Goal: Task Accomplishment & Management: Use online tool/utility

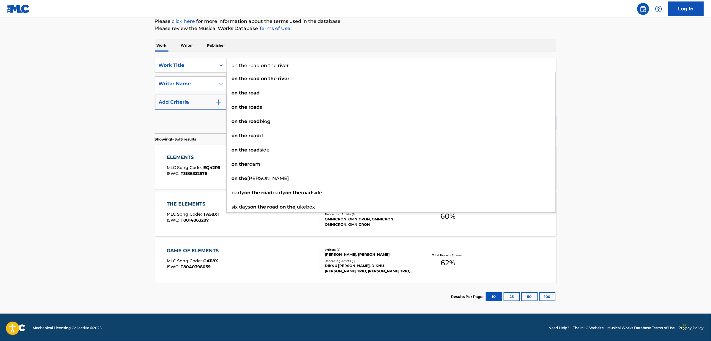
drag, startPoint x: 287, startPoint y: 65, endPoint x: 261, endPoint y: 64, distance: 26.1
click at [261, 64] on input "on the road on the river" at bounding box center [391, 65] width 329 height 14
type input "on the road"
click at [602, 83] on main "The MLC Public Work Search The accuracy and completeness of The MLC's data is d…" at bounding box center [355, 129] width 711 height 370
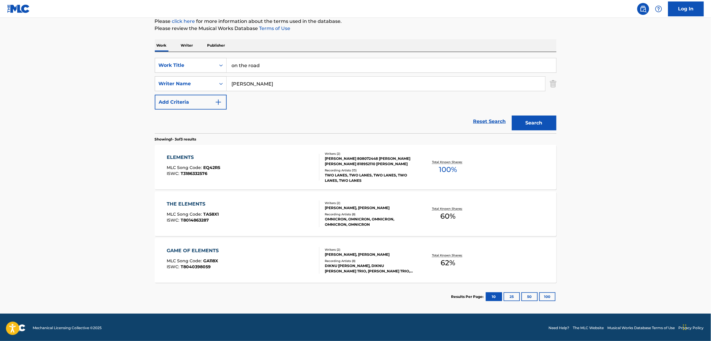
click at [536, 124] on button "Search" at bounding box center [534, 123] width 45 height 15
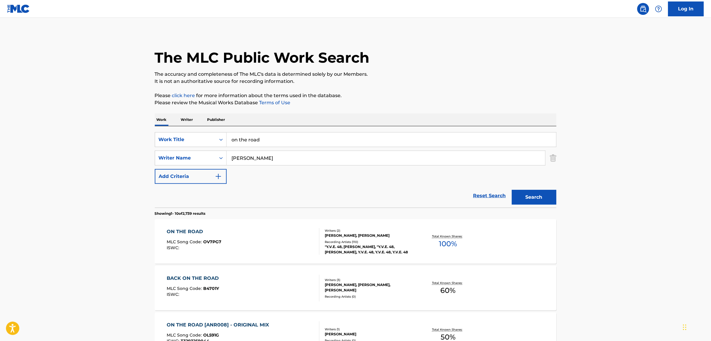
scroll to position [37, 0]
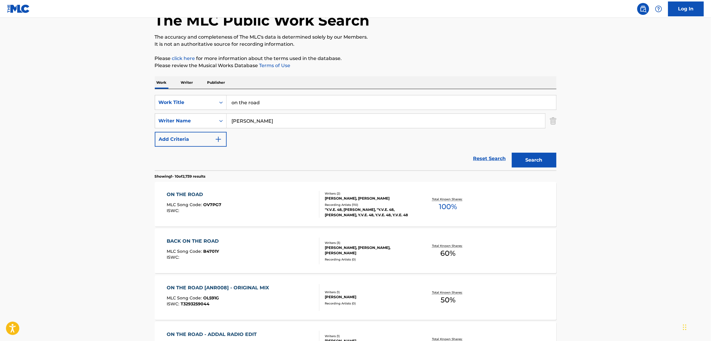
click at [191, 194] on div "ON THE ROAD" at bounding box center [194, 194] width 55 height 7
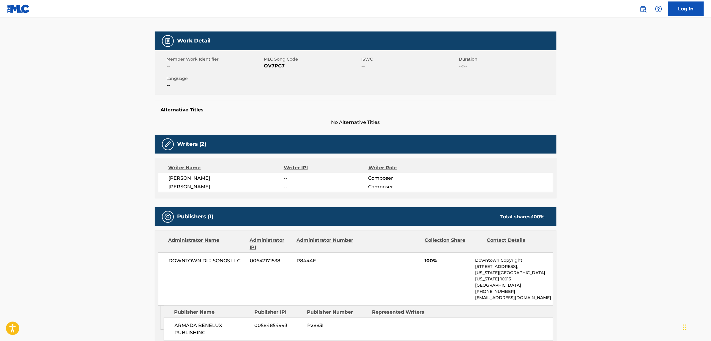
scroll to position [111, 0]
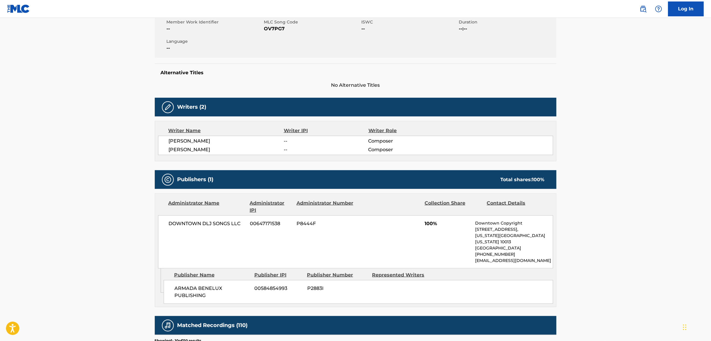
click at [61, 142] on main "< Back to public search results Copy work link ON THE ROAD Work Detail Member W…" at bounding box center [355, 221] width 711 height 631
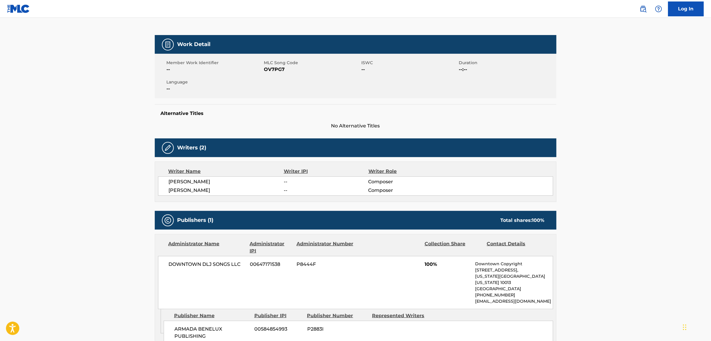
scroll to position [0, 0]
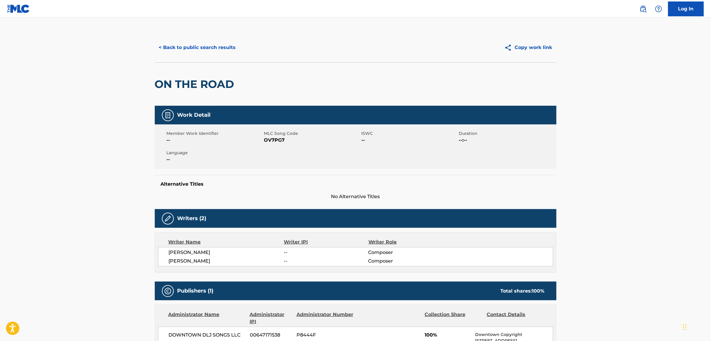
click at [676, 10] on link "Log In" at bounding box center [686, 8] width 36 height 15
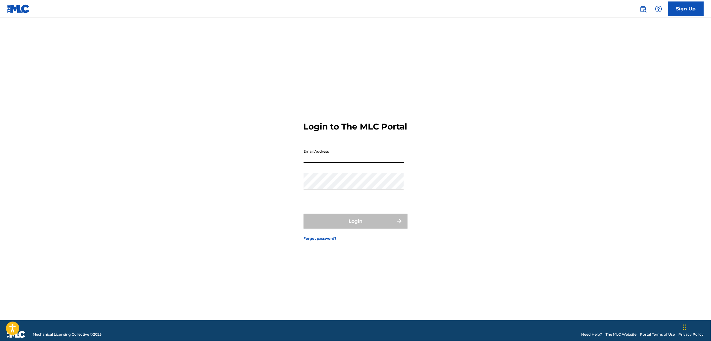
click at [340, 162] on input "Email Address" at bounding box center [353, 154] width 100 height 17
type input "leonard.schmid@fettmusic.com"
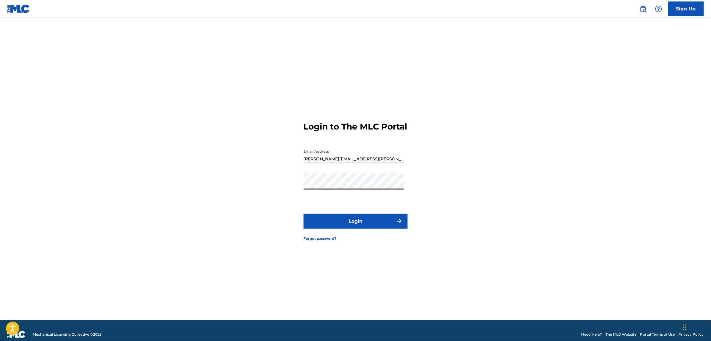
click at [353, 226] on button "Login" at bounding box center [355, 221] width 104 height 15
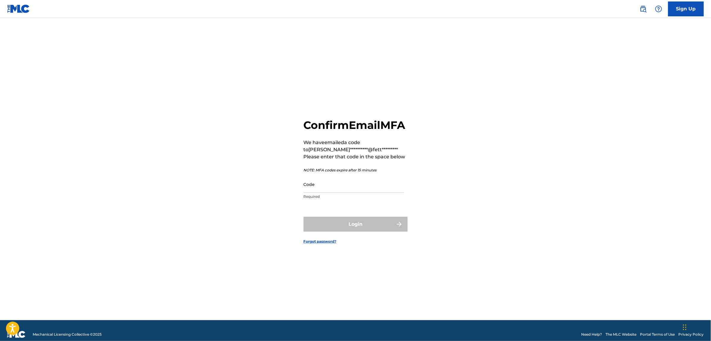
click at [338, 193] on input "Code" at bounding box center [353, 184] width 100 height 17
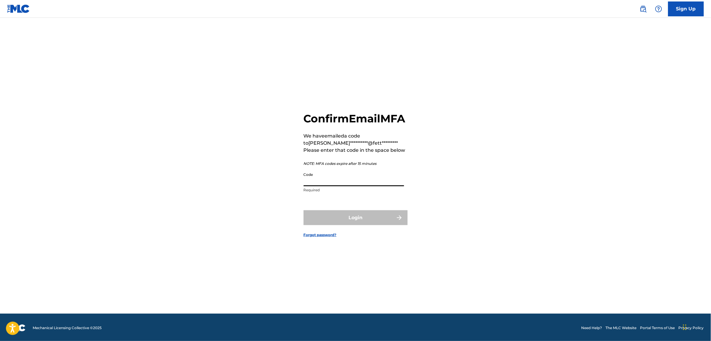
scroll to position [8, 0]
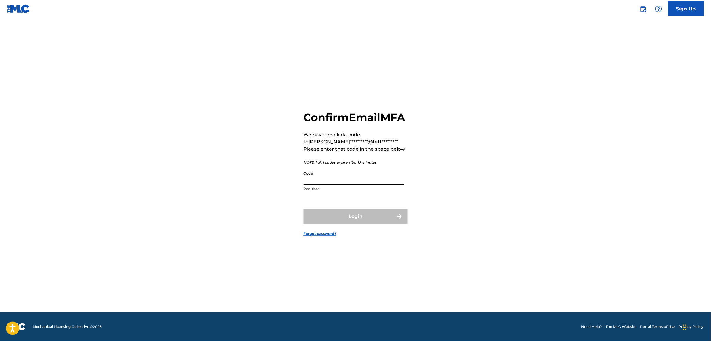
paste input "289962"
type input "289962"
click at [361, 222] on button "Login" at bounding box center [355, 216] width 104 height 15
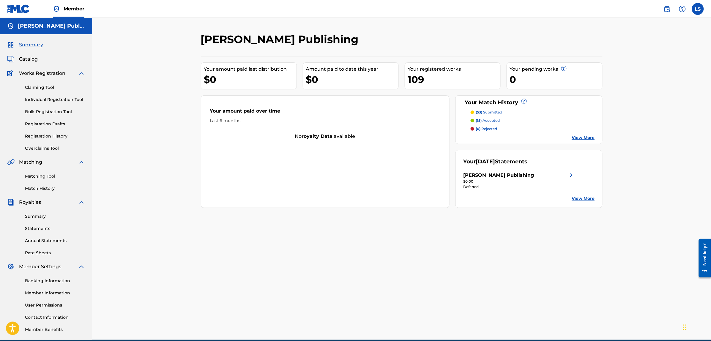
click at [663, 9] on img at bounding box center [666, 8] width 7 height 7
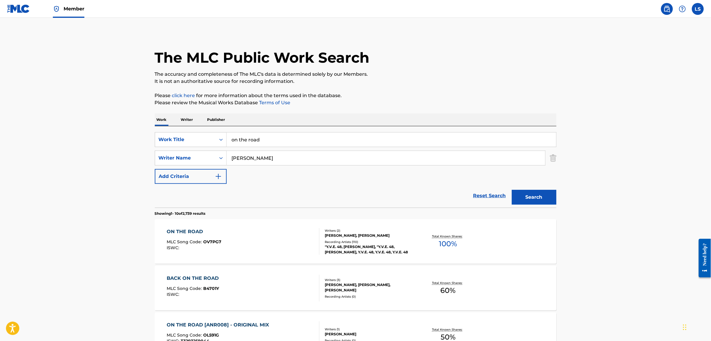
click at [65, 14] on link "Member" at bounding box center [68, 9] width 31 height 18
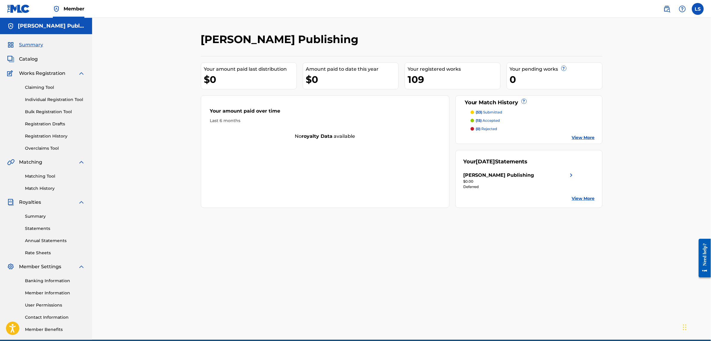
click at [32, 56] on span "Catalog" at bounding box center [28, 59] width 19 height 7
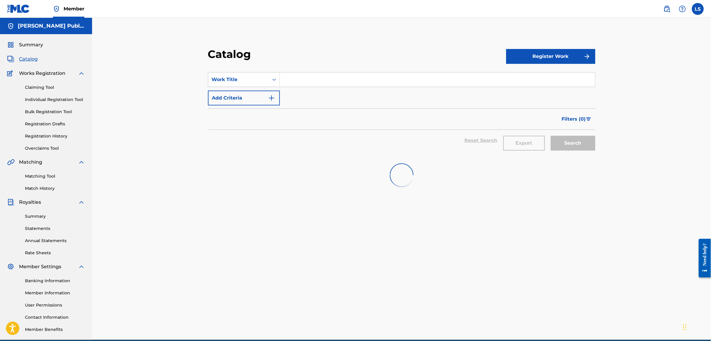
click at [333, 75] on input "Search Form" at bounding box center [437, 79] width 315 height 14
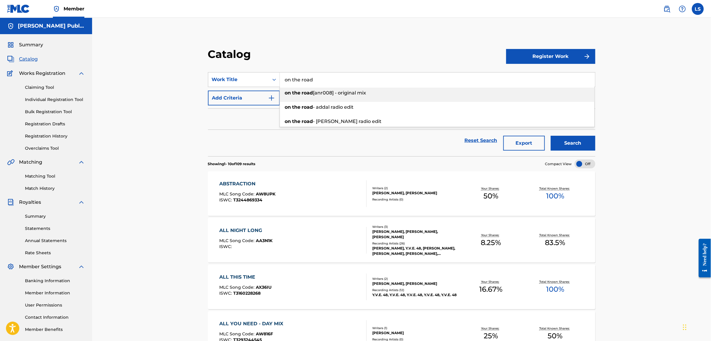
type input "on the road"
click at [341, 53] on div "Catalog" at bounding box center [357, 57] width 298 height 18
click at [577, 143] on button "Search" at bounding box center [573, 143] width 45 height 15
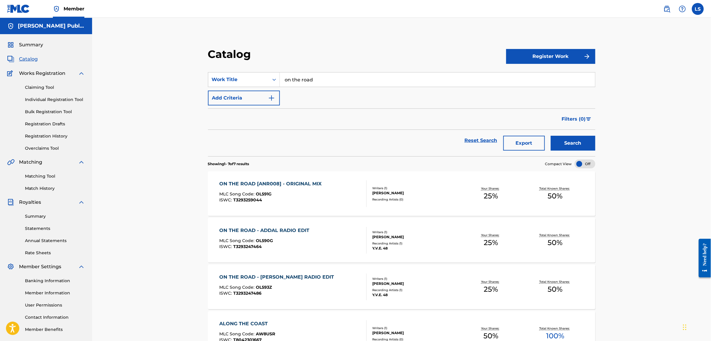
scroll to position [211, 0]
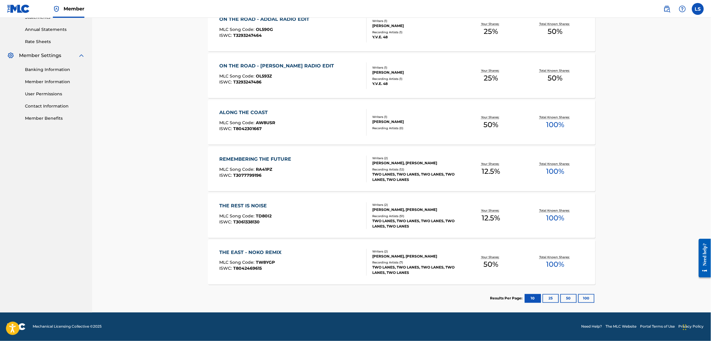
click at [554, 295] on button "25" at bounding box center [550, 298] width 16 height 9
click at [531, 300] on button "10" at bounding box center [532, 298] width 16 height 9
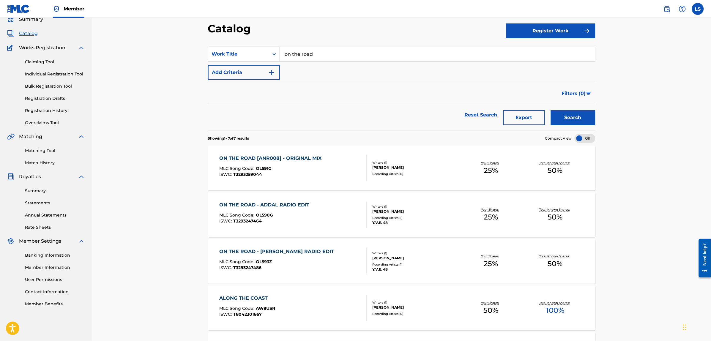
scroll to position [0, 0]
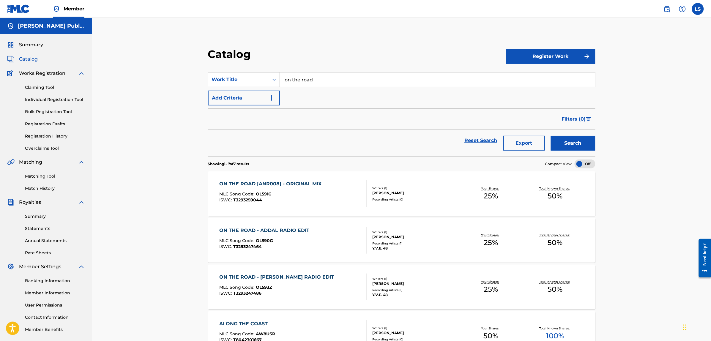
click at [696, 12] on label at bounding box center [698, 9] width 12 height 12
click at [698, 9] on input "LS Leonard Schmid leonard.schmid@fettmusic.com Notification Preferences Profile…" at bounding box center [698, 9] width 0 height 0
click at [634, 86] on p "Log out" at bounding box center [640, 83] width 14 height 5
click at [698, 9] on input "LS Leonard Schmid leonard.schmid@fettmusic.com Notification Preferences Profile…" at bounding box center [698, 9] width 0 height 0
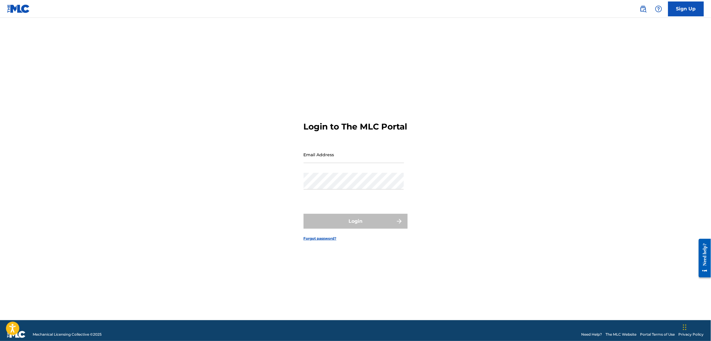
click at [324, 161] on input "Email Address" at bounding box center [353, 154] width 100 height 17
type input "rafael.schmid@fettmusic.com"
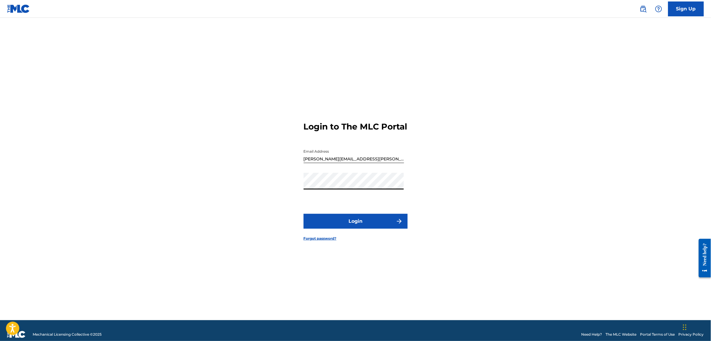
click at [327, 223] on button "Login" at bounding box center [355, 221] width 104 height 15
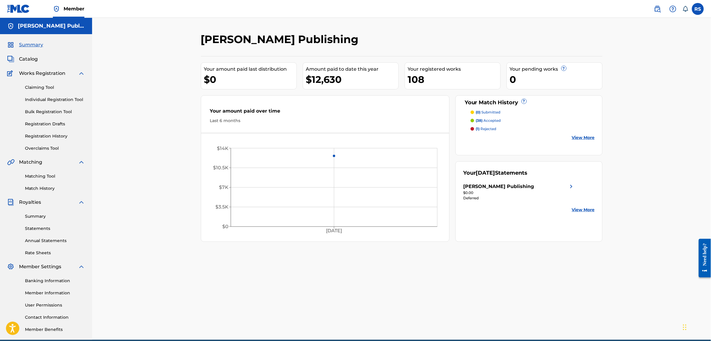
click at [29, 61] on span "Catalog" at bounding box center [28, 59] width 19 height 7
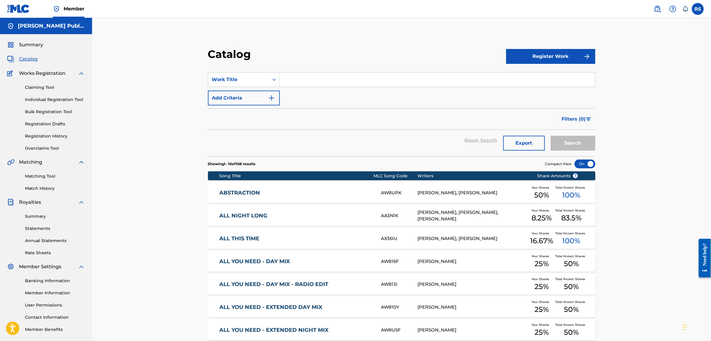
click at [329, 76] on input "Search Form" at bounding box center [437, 79] width 315 height 14
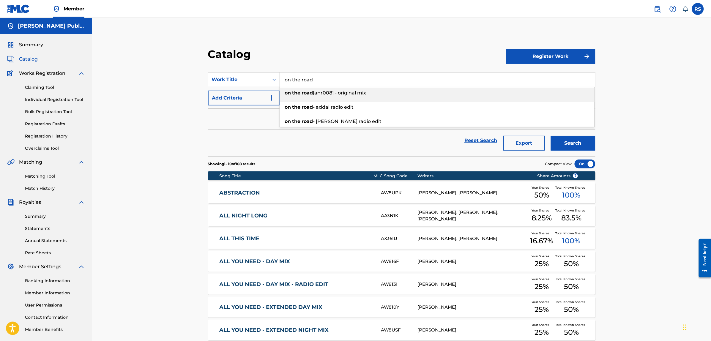
type input "on the road"
click at [341, 42] on div "Catalog Register Work SearchWithCriteria0ff83b01-3563-4a11-a860-6dca39ea98de Wo…" at bounding box center [402, 236] width 416 height 407
click at [584, 146] on button "Search" at bounding box center [573, 143] width 45 height 15
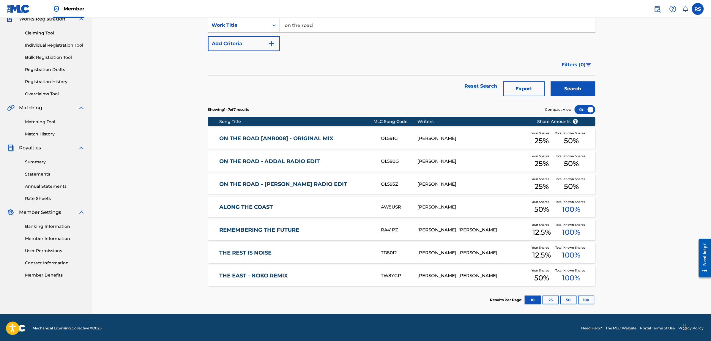
scroll to position [56, 0]
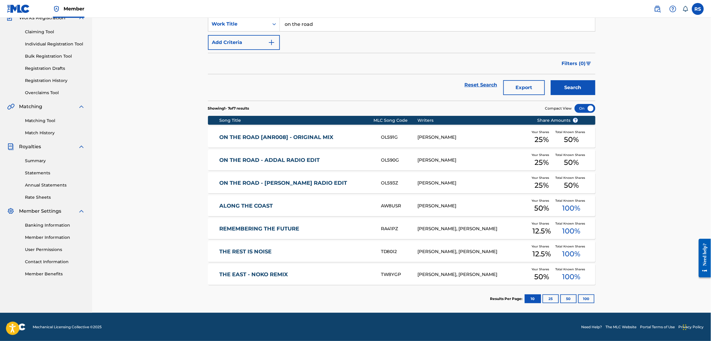
click at [573, 296] on button "50" at bounding box center [568, 298] width 16 height 9
click at [43, 119] on link "Matching Tool" at bounding box center [55, 121] width 60 height 6
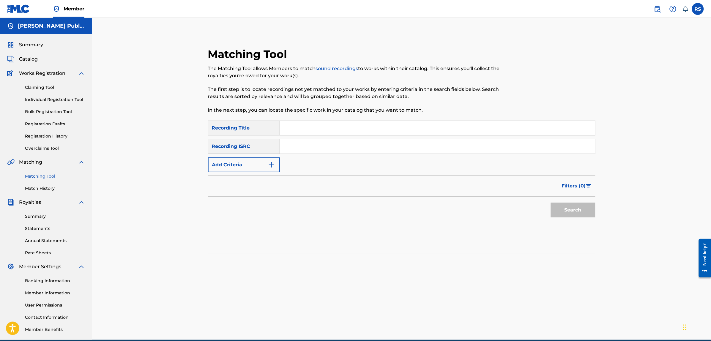
click at [305, 131] on input "Search Form" at bounding box center [437, 128] width 315 height 14
type input "on the road"
click at [319, 145] on input "Search Form" at bounding box center [437, 146] width 315 height 14
click at [260, 161] on button "Add Criteria" at bounding box center [244, 164] width 72 height 15
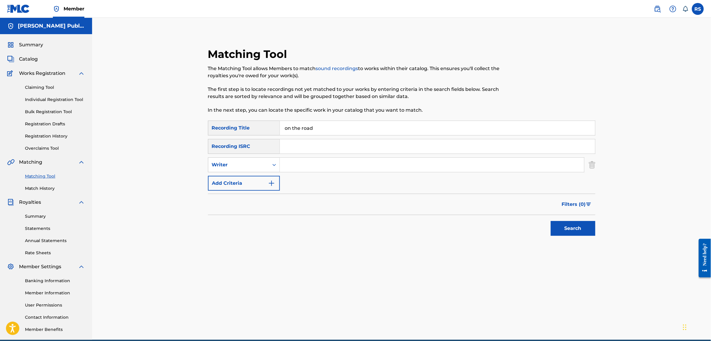
click at [262, 183] on button "Add Criteria" at bounding box center [244, 183] width 72 height 15
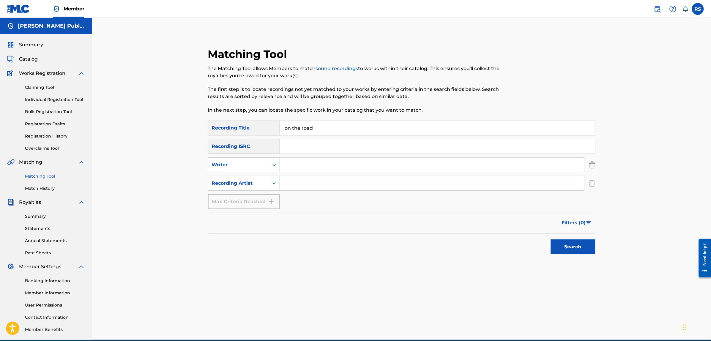
click at [262, 200] on div "Max Criteria Reached" at bounding box center [244, 201] width 72 height 15
click at [318, 145] on input "Search Form" at bounding box center [437, 146] width 315 height 14
click at [411, 83] on div "The Matching Tool allows Members to match sound recordings to works within thei…" at bounding box center [357, 89] width 298 height 49
click at [267, 162] on div "Writer" at bounding box center [238, 164] width 61 height 11
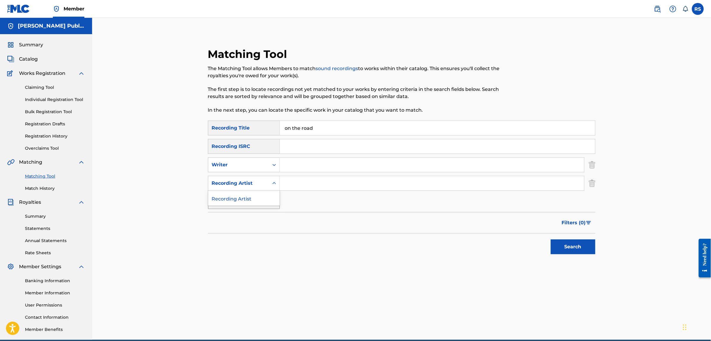
click at [266, 180] on div "Recording Artist" at bounding box center [238, 183] width 61 height 11
click at [303, 142] on input "Search Form" at bounding box center [437, 146] width 315 height 14
click at [294, 167] on input "Search Form" at bounding box center [432, 165] width 304 height 14
type input "schmid"
click at [385, 224] on div "Filters ( 0 )" at bounding box center [401, 222] width 387 height 21
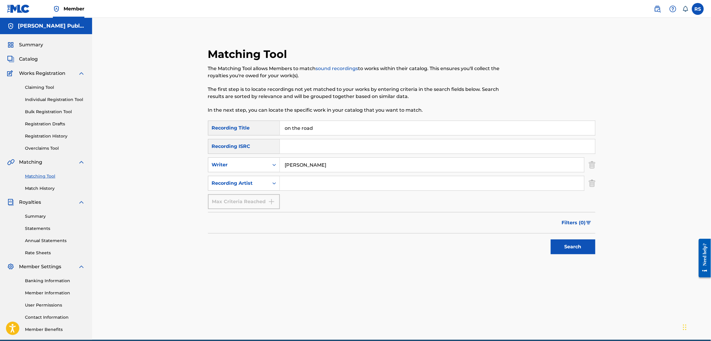
click at [576, 248] on button "Search" at bounding box center [573, 246] width 45 height 15
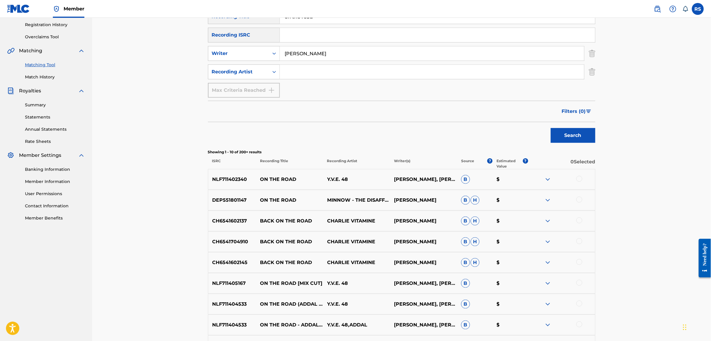
scroll to position [186, 0]
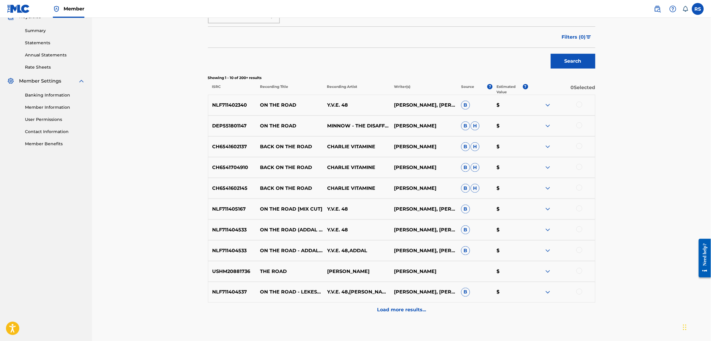
click at [547, 106] on img at bounding box center [547, 105] width 7 height 7
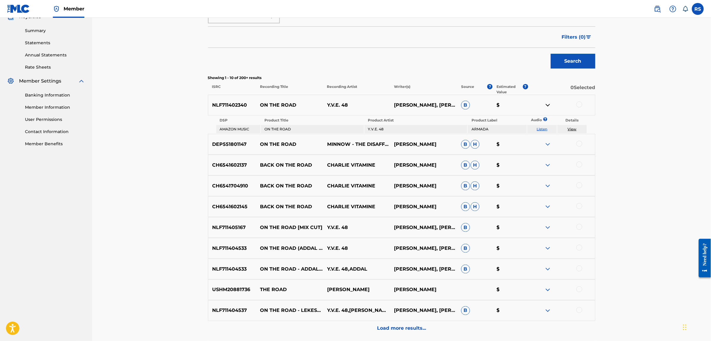
click at [578, 104] on div at bounding box center [579, 105] width 6 height 6
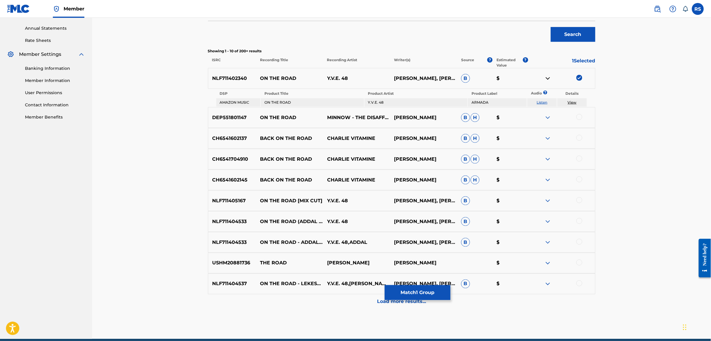
scroll to position [223, 0]
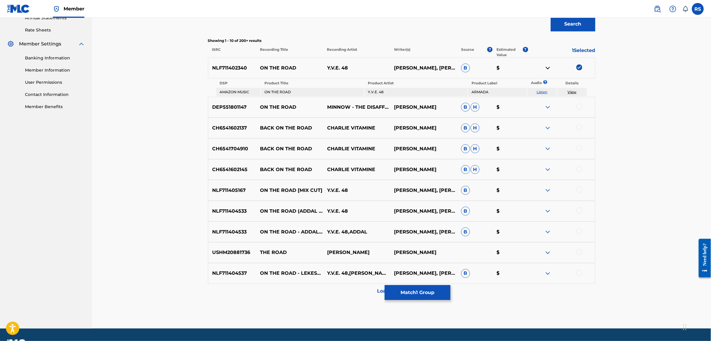
click at [418, 294] on button "Match 1 Group" at bounding box center [418, 292] width 66 height 15
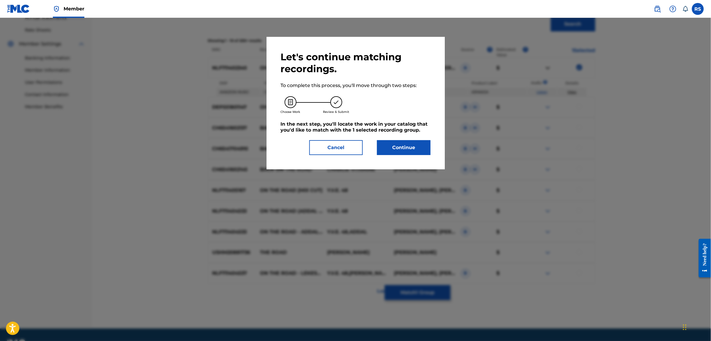
click at [406, 148] on button "Continue" at bounding box center [403, 147] width 53 height 15
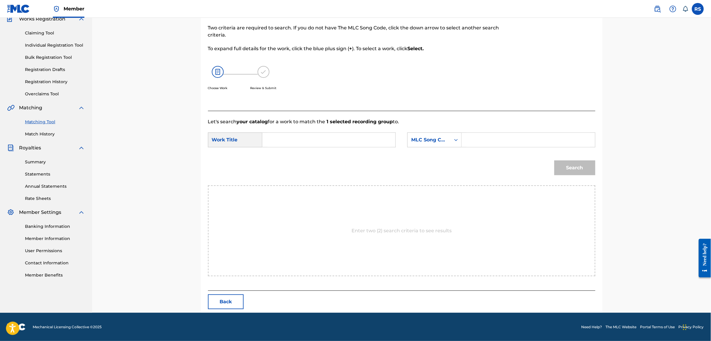
scroll to position [0, 0]
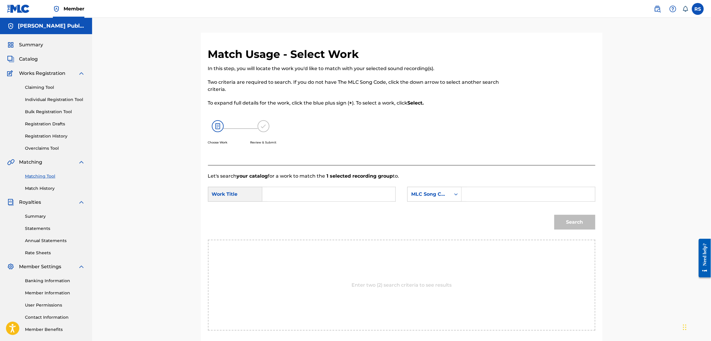
click at [38, 86] on link "Claiming Tool" at bounding box center [55, 87] width 60 height 6
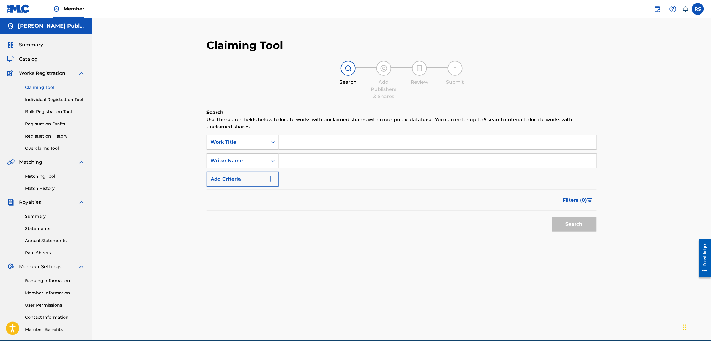
click at [301, 141] on input "Search Form" at bounding box center [437, 142] width 317 height 14
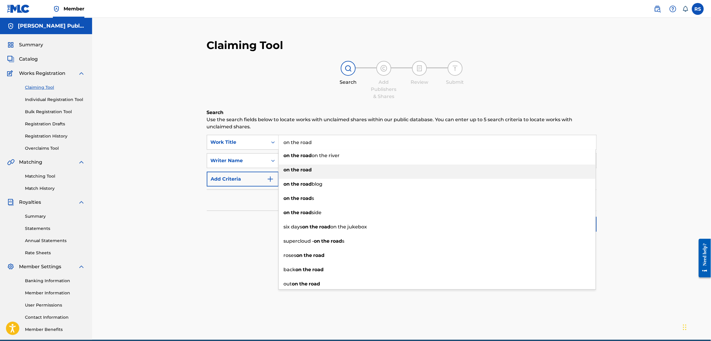
type input "on the road"
click at [304, 171] on strong "road" at bounding box center [306, 170] width 11 height 6
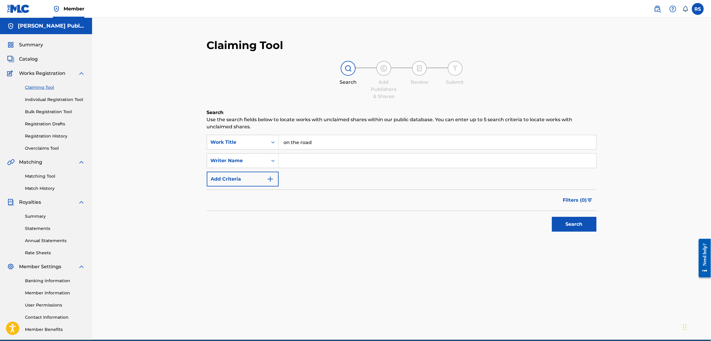
click at [260, 177] on button "Add Criteria" at bounding box center [243, 179] width 72 height 15
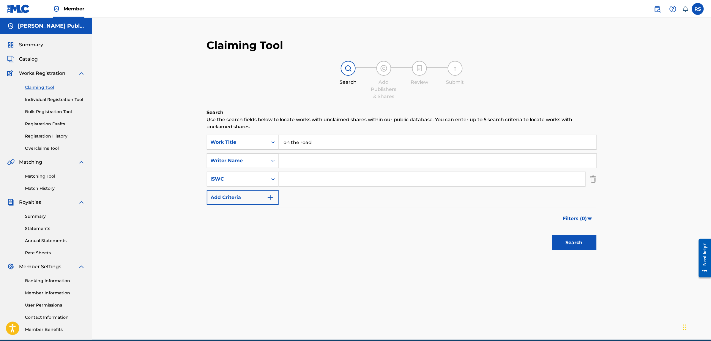
click at [265, 195] on button "Add Criteria" at bounding box center [243, 197] width 72 height 15
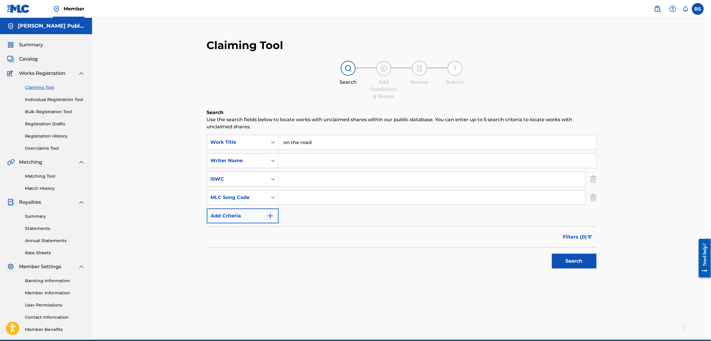
click at [292, 197] on input "Search Form" at bounding box center [432, 197] width 306 height 14
paste input "OV7PG7"
type input "OV7PG7"
click at [553, 260] on button "Search" at bounding box center [574, 261] width 45 height 15
click at [565, 257] on button "Search" at bounding box center [574, 261] width 45 height 15
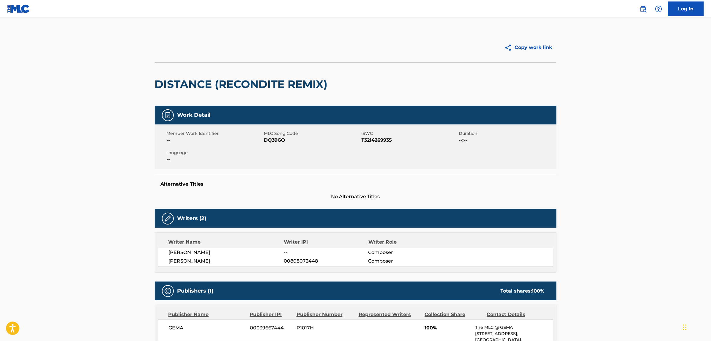
click at [639, 9] on link at bounding box center [643, 9] width 12 height 12
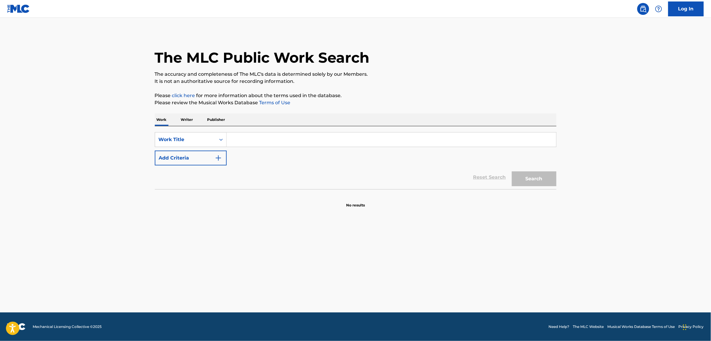
click at [244, 148] on div "SearchWithCriteria29d8a2f8-ce21-404b-843d-61d158f8c0cb Work Title Add Criteria" at bounding box center [355, 148] width 401 height 33
click at [243, 140] on input "Search Form" at bounding box center [391, 139] width 329 height 14
click at [211, 156] on button "Add Criteria" at bounding box center [191, 158] width 72 height 15
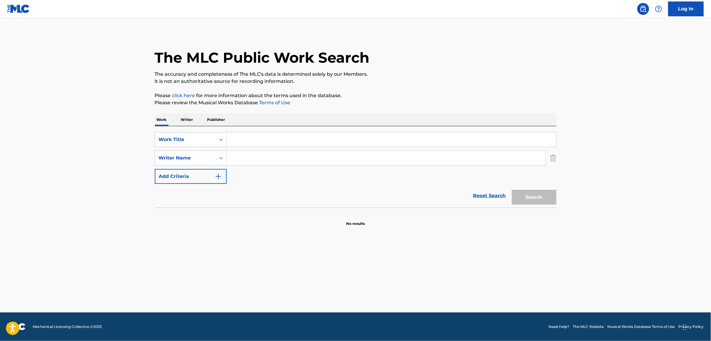
drag, startPoint x: 264, startPoint y: 137, endPoint x: 259, endPoint y: 141, distance: 5.9
click at [263, 139] on input "Search Form" at bounding box center [391, 139] width 329 height 14
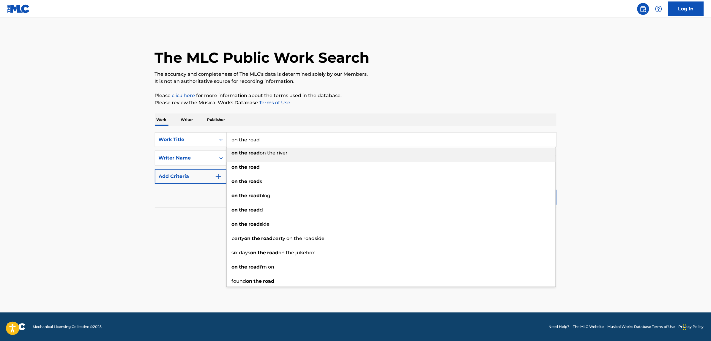
type input "on the road"
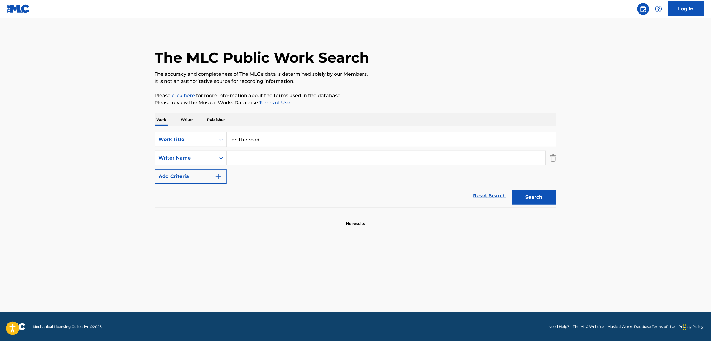
click at [418, 99] on p "Please click here for more information about the terms used in the database." at bounding box center [355, 95] width 401 height 7
click at [293, 163] on input "Search Form" at bounding box center [386, 158] width 318 height 14
type input "[PERSON_NAME]"
click at [544, 200] on button "Search" at bounding box center [534, 197] width 45 height 15
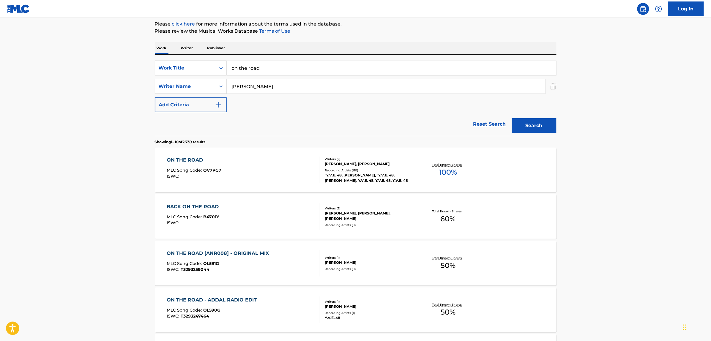
scroll to position [74, 0]
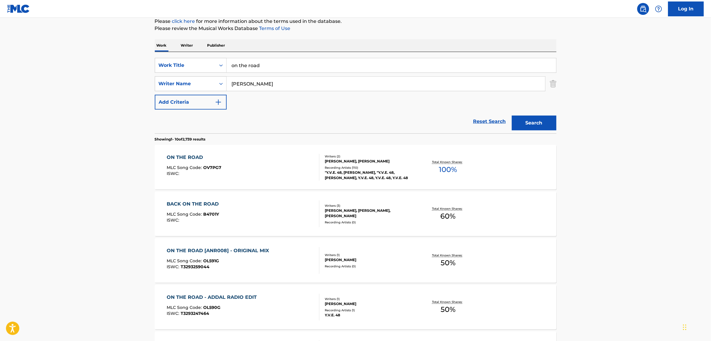
click at [182, 158] on div "ON THE ROAD" at bounding box center [194, 157] width 55 height 7
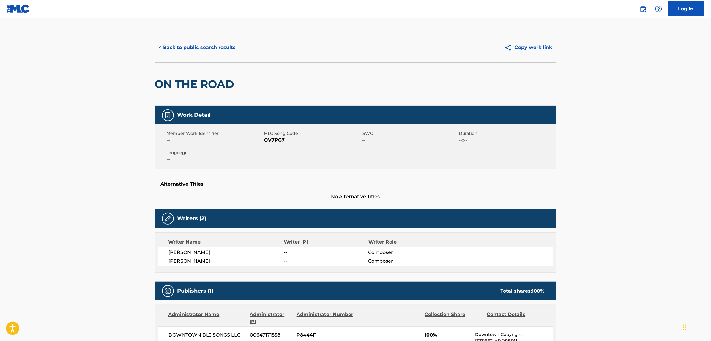
click at [273, 140] on span "OV7PG7" at bounding box center [312, 140] width 96 height 7
copy span "OV7PG7"
click at [226, 192] on div "Alternative Titles No Alternative Titles" at bounding box center [355, 187] width 401 height 25
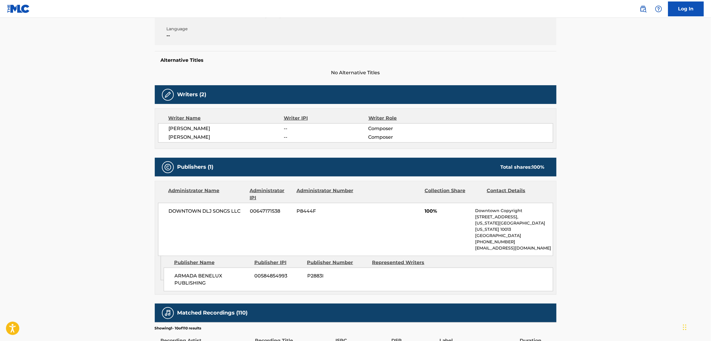
scroll to position [137, 0]
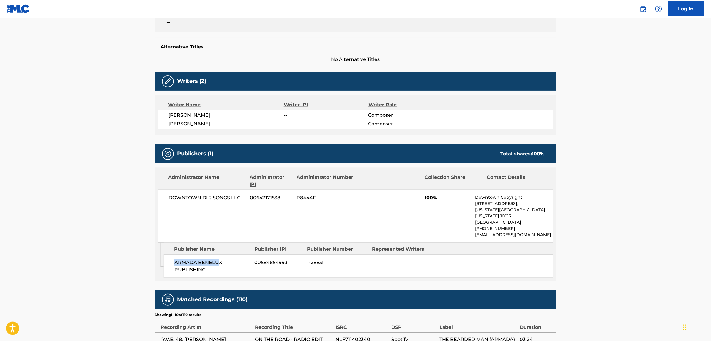
drag, startPoint x: 172, startPoint y: 259, endPoint x: 218, endPoint y: 260, distance: 46.0
click at [218, 260] on div "ARMADA BENELUX PUBLISHING 00584854993 P2883I" at bounding box center [358, 266] width 389 height 24
click at [110, 227] on main "< Back to public search results Copy work link ON THE ROAD Work Detail Member W…" at bounding box center [355, 196] width 711 height 631
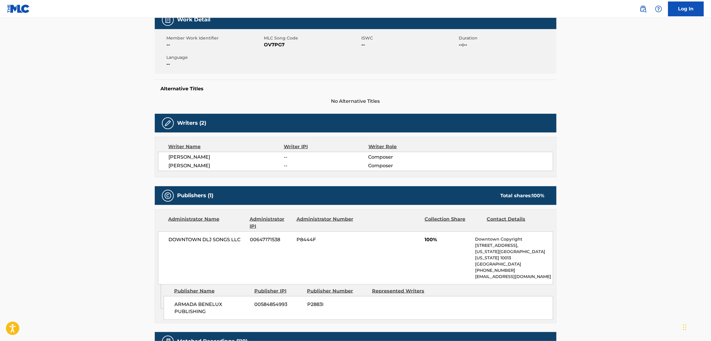
scroll to position [111, 0]
